Goal: Navigation & Orientation: Find specific page/section

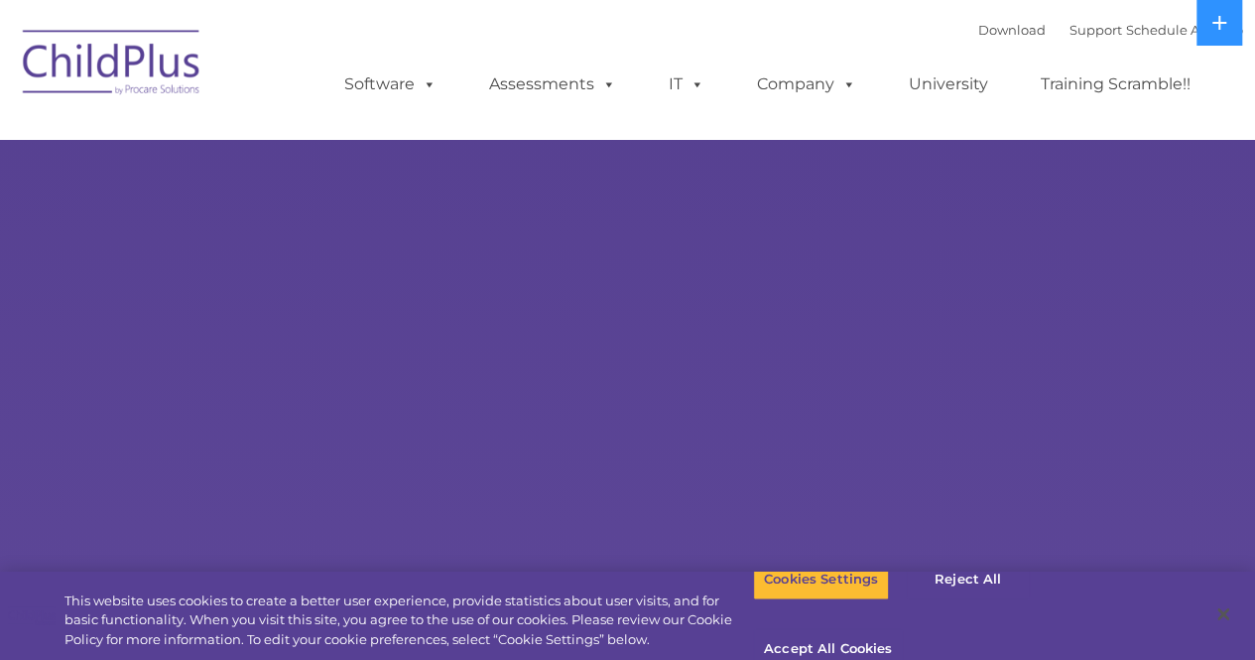
select select "MEDIUM"
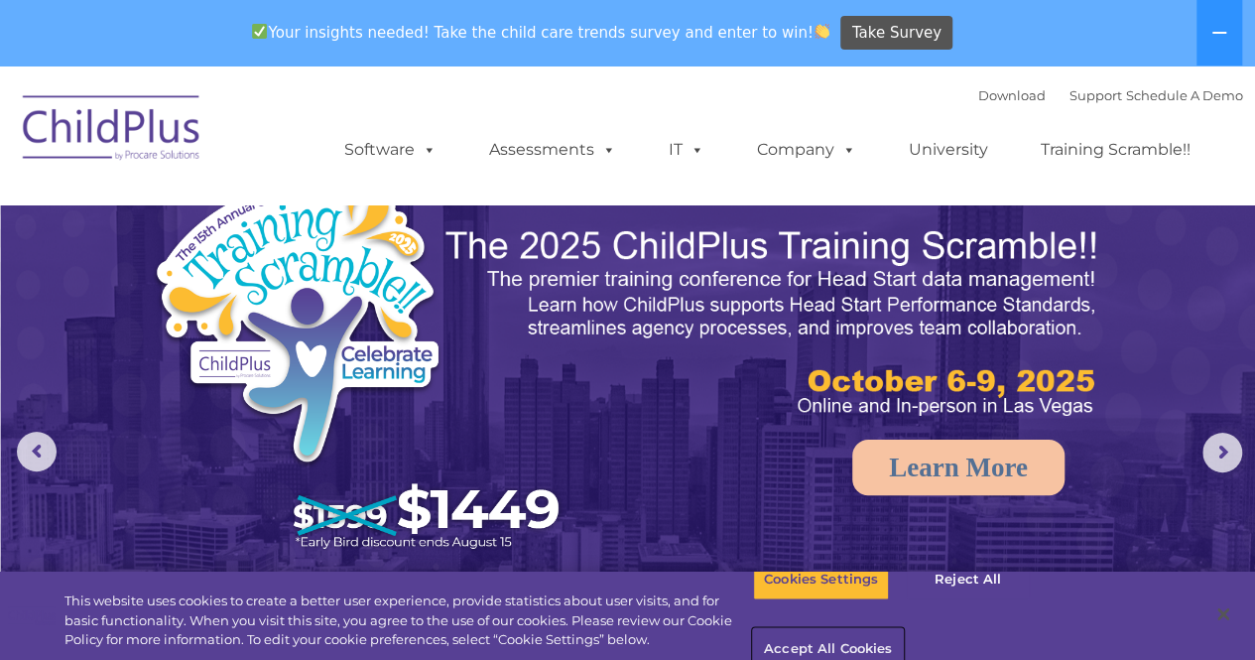
click at [903, 629] on button "Accept All Cookies" at bounding box center [828, 650] width 150 height 42
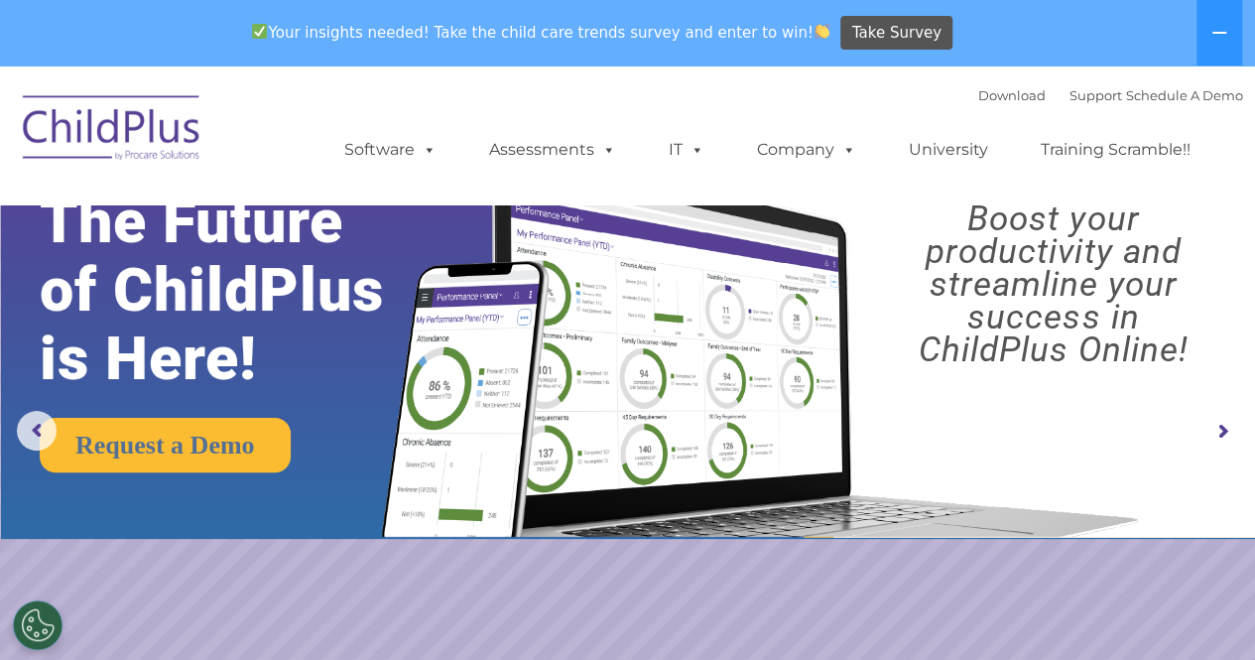
scroll to position [20, 0]
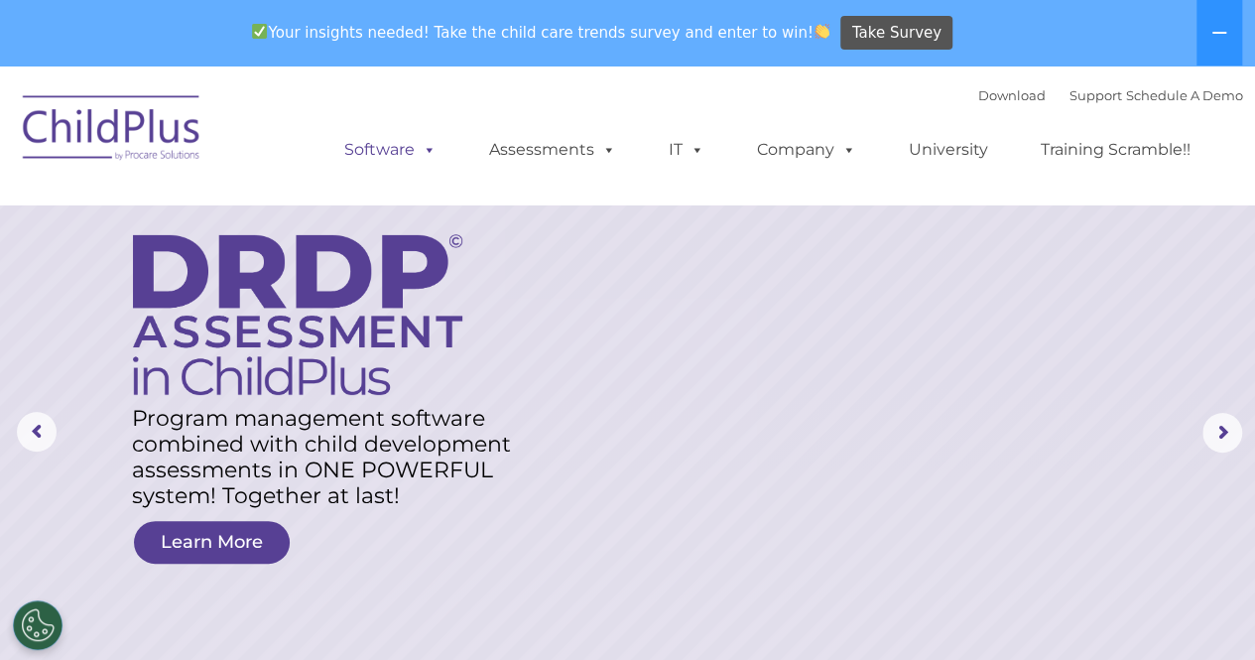
click at [441, 155] on link "Software" at bounding box center [390, 150] width 132 height 40
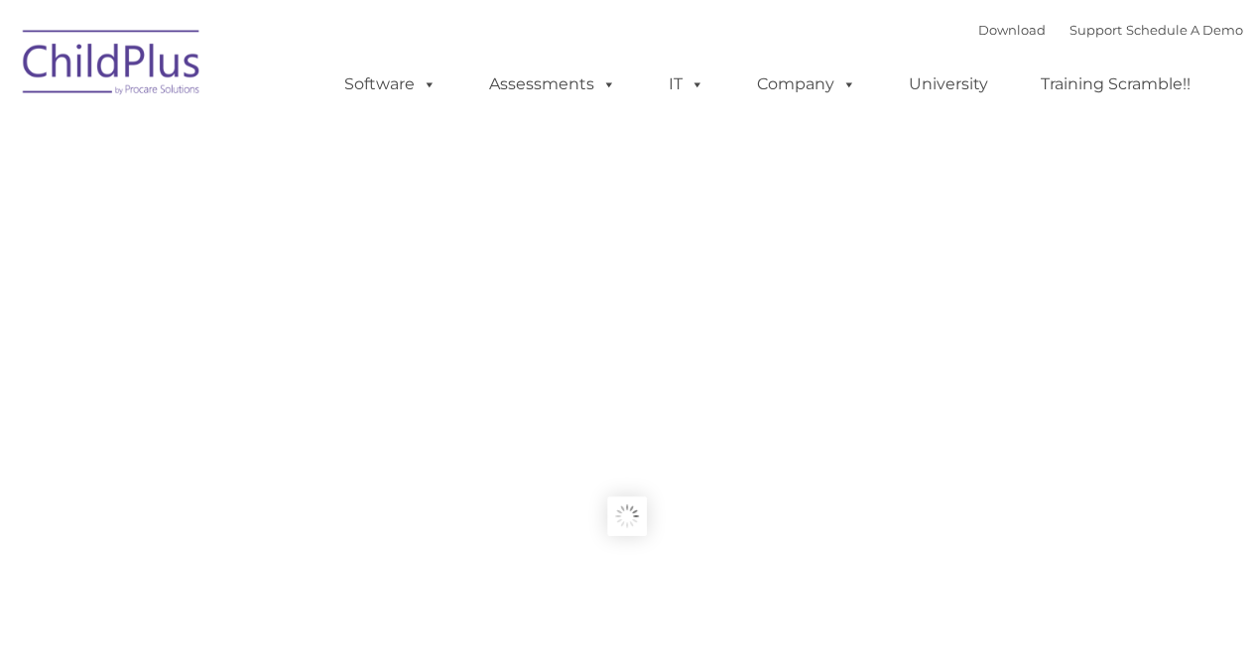
type input ""
